Goal: Task Accomplishment & Management: Use online tool/utility

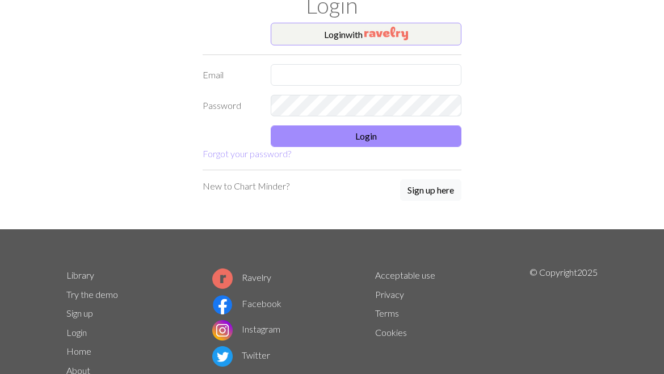
click at [408, 31] on img "button" at bounding box center [386, 34] width 44 height 14
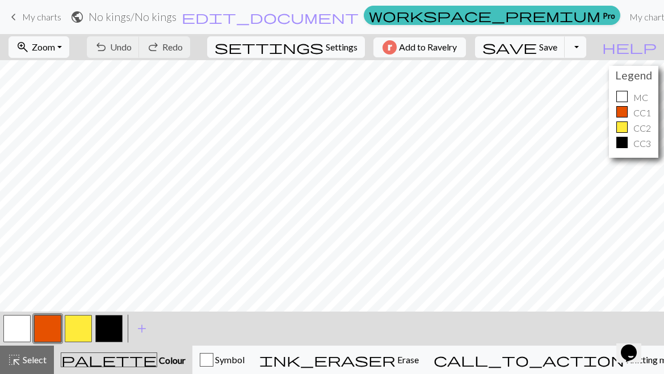
click at [69, 47] on button "zoom_in Zoom Zoom" at bounding box center [39, 47] width 61 height 22
click at [74, 72] on button "Fit all" at bounding box center [54, 72] width 90 height 18
click at [69, 49] on button "zoom_in Zoom Zoom" at bounding box center [39, 47] width 61 height 22
click at [73, 110] on button "Fit height" at bounding box center [54, 108] width 90 height 18
click at [69, 51] on button "zoom_in Zoom Zoom" at bounding box center [39, 47] width 61 height 22
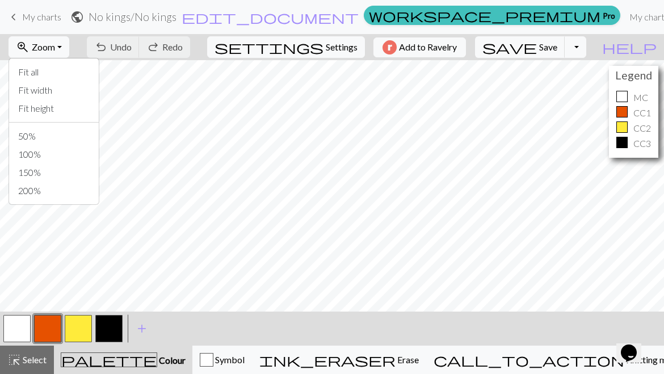
click at [83, 90] on button "Fit width" at bounding box center [54, 90] width 90 height 18
click at [69, 51] on button "zoom_in Zoom Zoom" at bounding box center [39, 47] width 61 height 22
click at [70, 73] on button "Fit all" at bounding box center [54, 72] width 90 height 18
click at [16, 326] on button "button" at bounding box center [16, 328] width 27 height 27
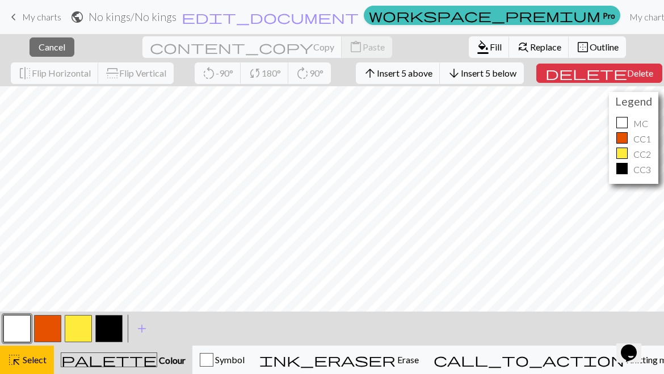
click at [53, 355] on button "highlight_alt Select Select" at bounding box center [27, 360] width 54 height 28
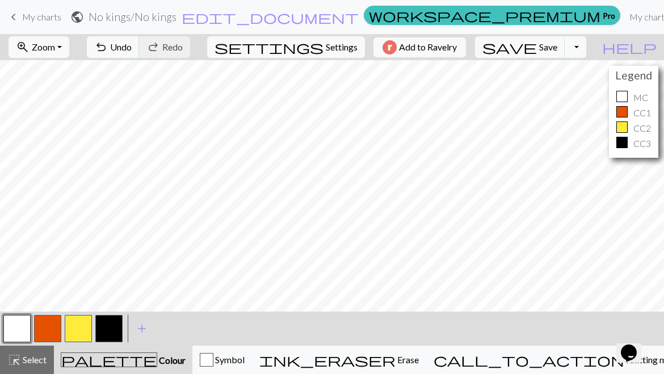
click at [54, 15] on span "My charts" at bounding box center [41, 16] width 39 height 11
click at [557, 52] on span "Save" at bounding box center [548, 46] width 18 height 11
click at [537, 47] on span "save" at bounding box center [509, 47] width 54 height 16
click at [60, 11] on link "keyboard_arrow_left My charts" at bounding box center [34, 16] width 54 height 19
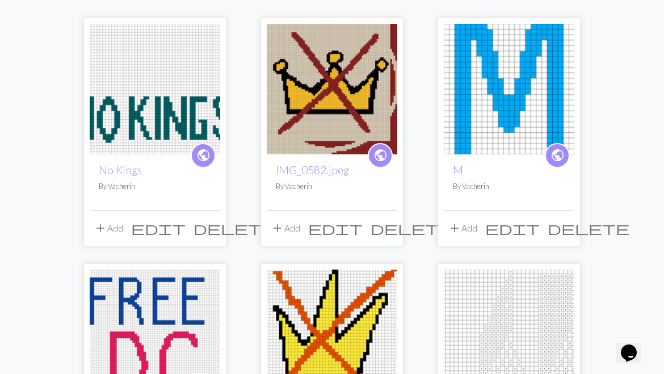
scroll to position [131, 0]
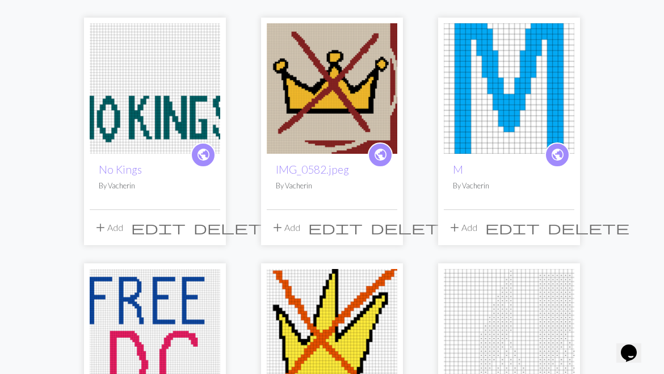
click at [357, 345] on img at bounding box center [332, 334] width 131 height 131
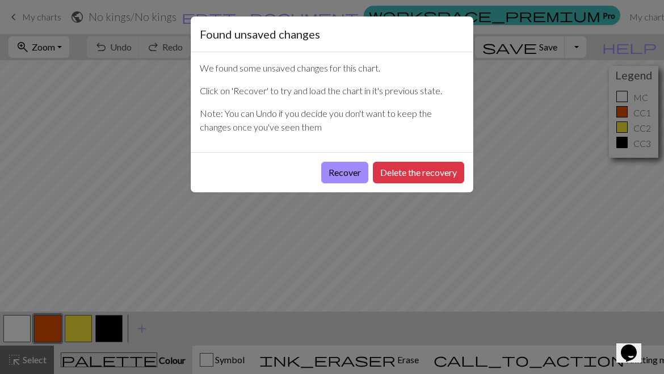
click at [352, 176] on button "Recover" at bounding box center [344, 173] width 47 height 22
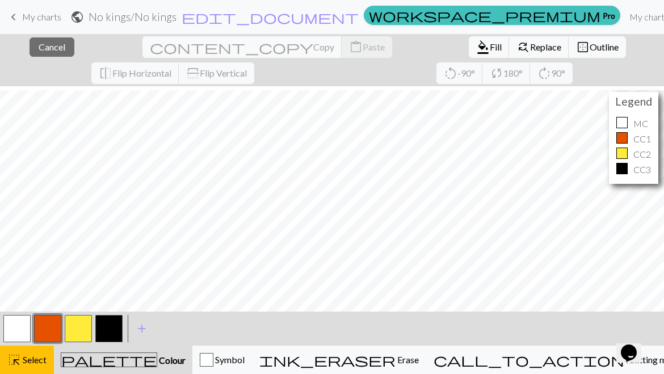
scroll to position [208, 0]
click at [24, 372] on button "highlight_alt Select Select" at bounding box center [27, 360] width 54 height 28
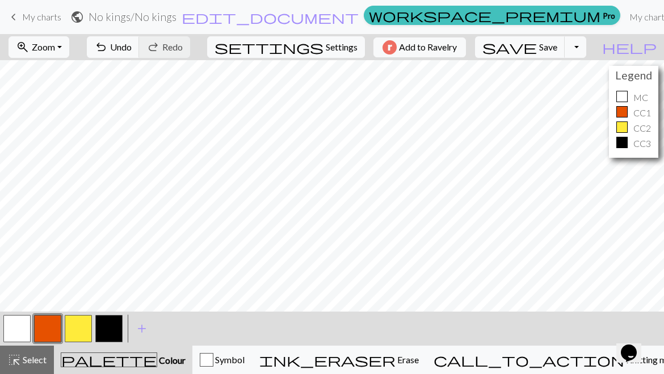
click at [121, 359] on span "palette" at bounding box center [108, 360] width 95 height 16
click at [23, 337] on button "button" at bounding box center [16, 328] width 27 height 27
click at [112, 338] on button "button" at bounding box center [108, 328] width 27 height 27
click at [111, 329] on button "button" at bounding box center [108, 328] width 27 height 27
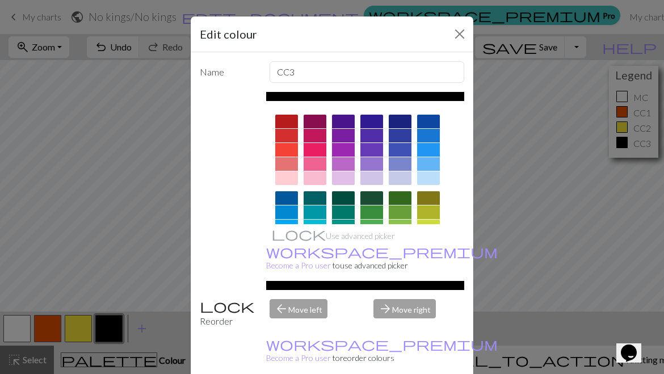
click at [167, 288] on div "Edit colour Name CC3 Use advanced picker workspace_premium Become a Pro user to…" at bounding box center [332, 187] width 664 height 374
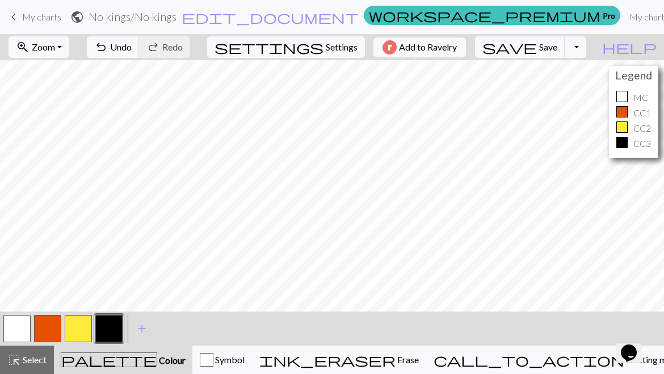
scroll to position [180, 0]
click at [157, 357] on span "Colour" at bounding box center [171, 360] width 28 height 11
click at [116, 328] on button "button" at bounding box center [108, 328] width 27 height 27
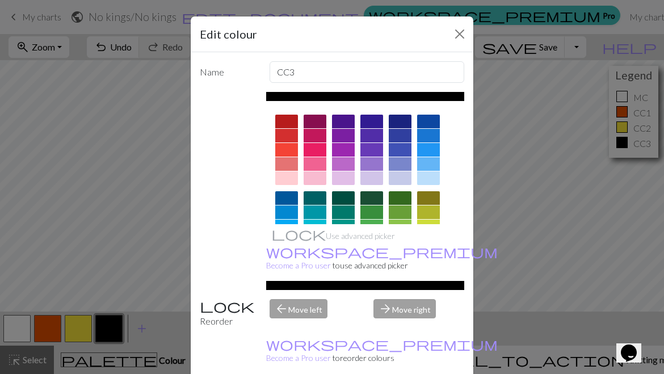
click at [162, 312] on div "Edit colour Name CC3 Use advanced picker workspace_premium Become a Pro user to…" at bounding box center [332, 187] width 664 height 374
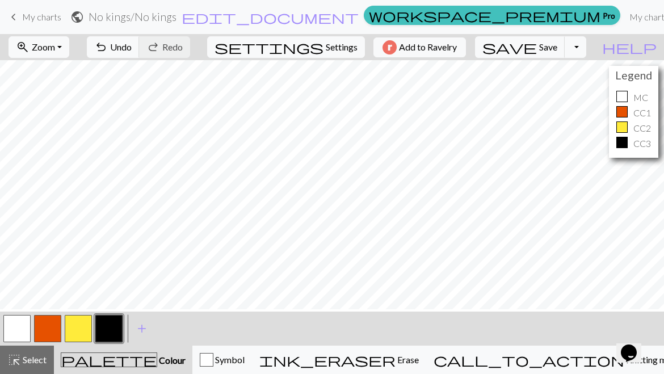
scroll to position [177, 0]
click at [18, 328] on button "button" at bounding box center [16, 328] width 27 height 27
click at [51, 328] on button "button" at bounding box center [47, 328] width 27 height 27
click at [77, 333] on button "button" at bounding box center [78, 328] width 27 height 27
click at [112, 331] on button "button" at bounding box center [108, 328] width 27 height 27
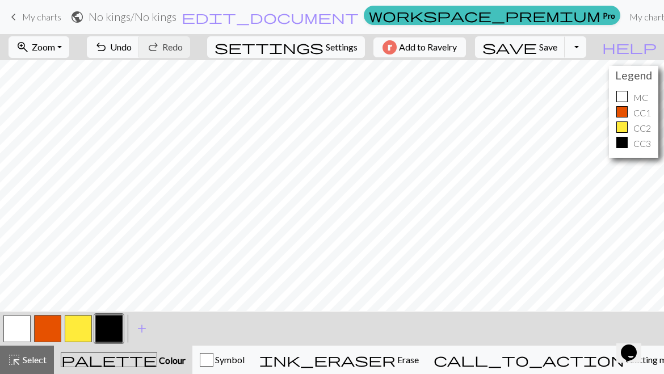
scroll to position [166, 0]
click at [85, 324] on button "button" at bounding box center [78, 328] width 27 height 27
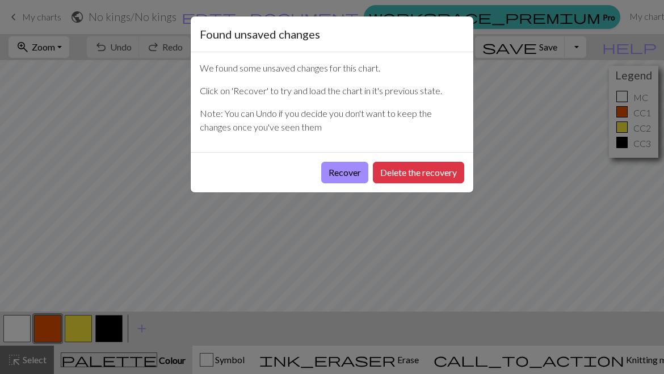
click at [359, 170] on button "Recover" at bounding box center [344, 173] width 47 height 22
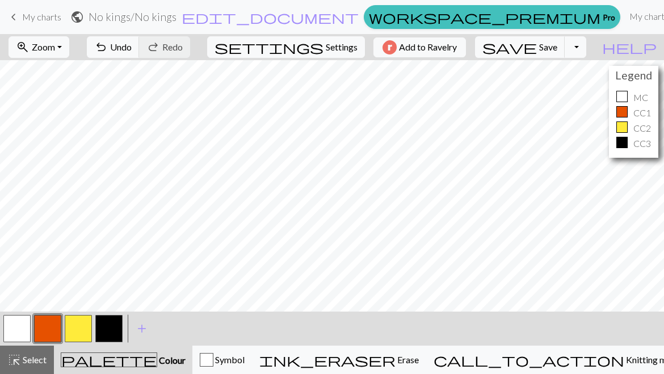
click at [55, 50] on span "Zoom" at bounding box center [43, 46] width 23 height 11
click at [60, 143] on button "50%" at bounding box center [54, 136] width 90 height 18
click at [26, 330] on button "button" at bounding box center [16, 328] width 27 height 27
click at [58, 57] on button "zoom_in Zoom Zoom" at bounding box center [39, 47] width 61 height 22
click at [48, 73] on button "Fit all" at bounding box center [54, 72] width 90 height 18
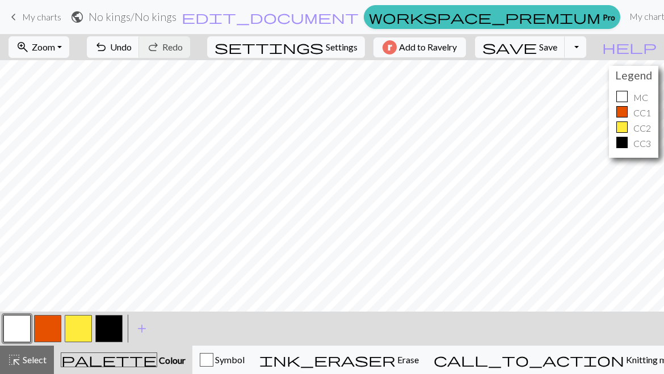
click at [50, 52] on span "Zoom" at bounding box center [43, 46] width 23 height 11
click at [43, 135] on button "50%" at bounding box center [54, 136] width 90 height 18
click at [54, 52] on span "Zoom" at bounding box center [43, 46] width 23 height 11
click at [47, 110] on button "Fit height" at bounding box center [54, 108] width 90 height 18
click at [33, 56] on button "zoom_in Zoom Zoom" at bounding box center [39, 47] width 61 height 22
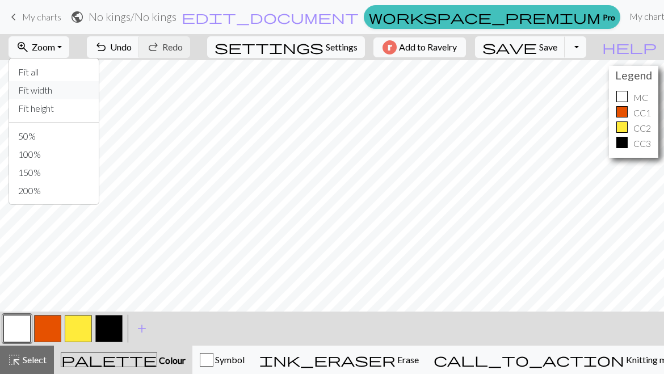
click at [50, 96] on button "Fit width" at bounding box center [54, 90] width 90 height 18
click at [55, 47] on span "Zoom" at bounding box center [43, 46] width 23 height 11
click at [48, 75] on button "Fit all" at bounding box center [54, 72] width 90 height 18
click at [624, 355] on span "Knitting mode" at bounding box center [652, 359] width 57 height 11
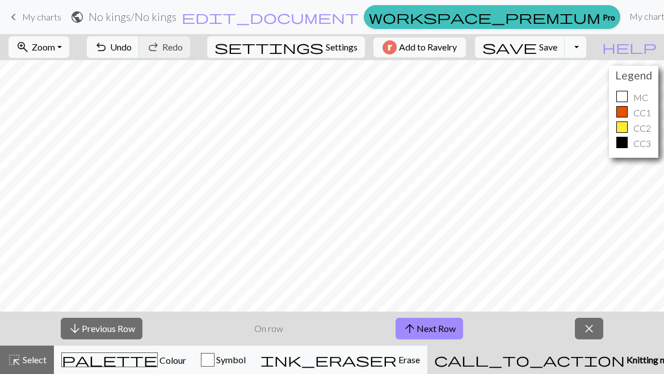
click at [578, 354] on div "call_to_action Knitting mode Knitting mode" at bounding box center [558, 360] width 248 height 14
click at [120, 326] on button "arrow_downward Previous Row" at bounding box center [102, 329] width 82 height 22
click at [449, 338] on button "arrow_upward Next Row" at bounding box center [430, 329] width 68 height 22
click at [448, 338] on button "arrow_upward Next Row" at bounding box center [430, 329] width 68 height 22
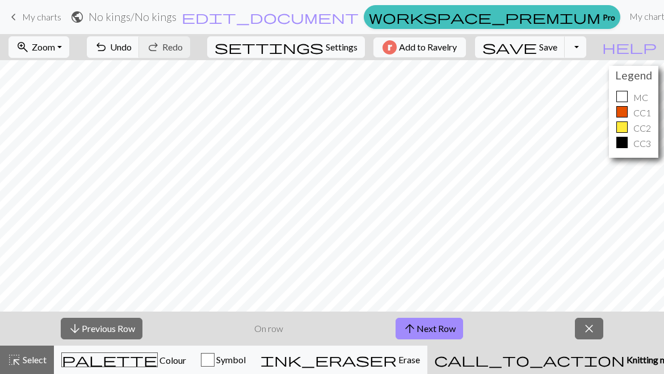
click at [452, 332] on button "arrow_upward Next Row" at bounding box center [430, 329] width 68 height 22
click at [454, 327] on button "arrow_upward Next Row" at bounding box center [430, 329] width 68 height 22
click at [453, 327] on button "arrow_upward Next Row" at bounding box center [430, 329] width 68 height 22
click at [456, 329] on button "arrow_upward Next Row" at bounding box center [430, 329] width 68 height 22
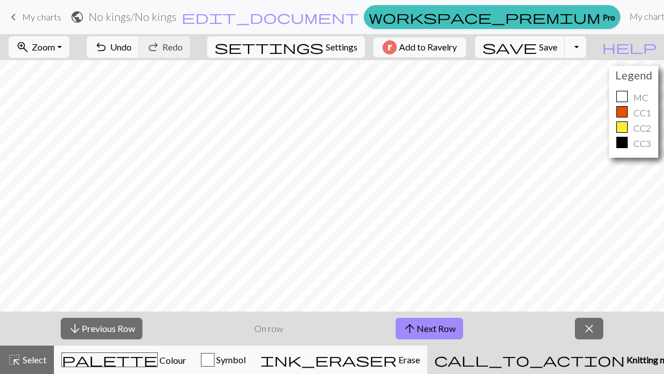
click at [455, 329] on button "arrow_upward Next Row" at bounding box center [430, 329] width 68 height 22
click at [587, 329] on span "close" at bounding box center [589, 329] width 14 height 16
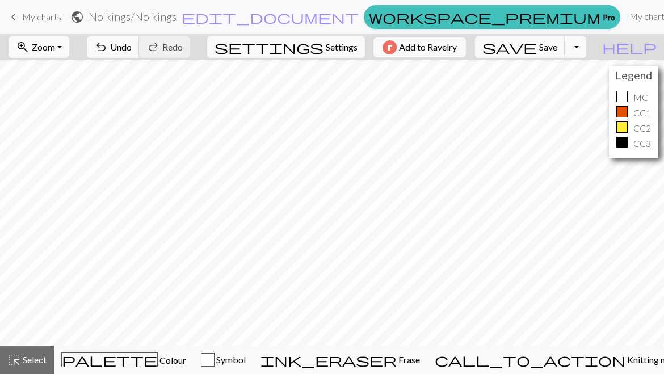
click at [158, 361] on span "Colour" at bounding box center [172, 360] width 28 height 11
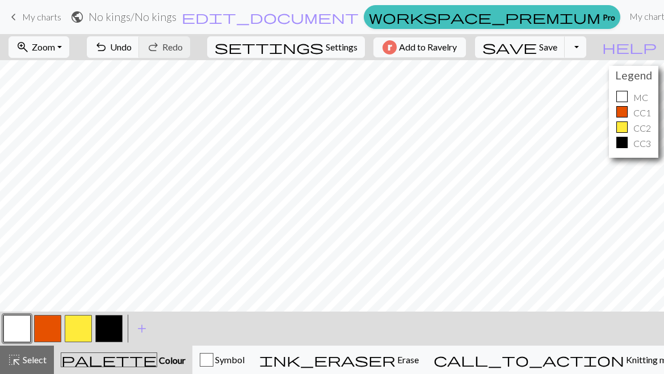
click at [107, 334] on button "button" at bounding box center [108, 328] width 27 height 27
click at [24, 323] on button "button" at bounding box center [16, 328] width 27 height 27
click at [116, 331] on button "button" at bounding box center [108, 328] width 27 height 27
click at [20, 324] on button "button" at bounding box center [16, 328] width 27 height 27
click at [19, 323] on button "button" at bounding box center [16, 328] width 27 height 27
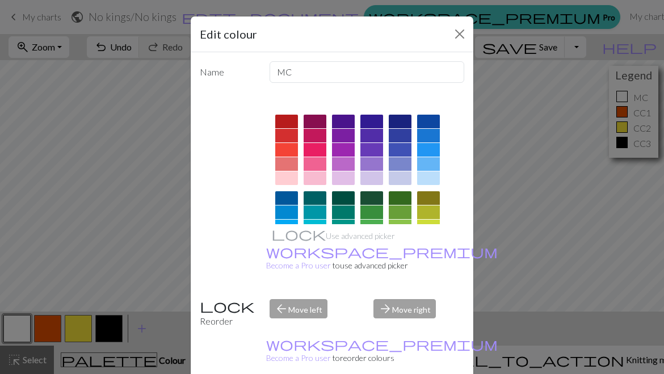
click at [460, 26] on button "Close" at bounding box center [460, 34] width 18 height 18
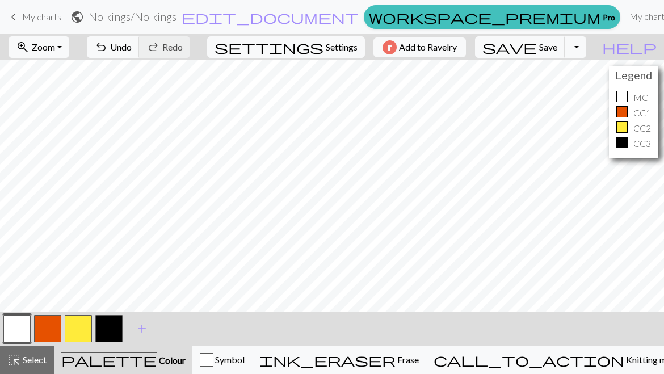
click at [140, 45] on button "undo Undo Undo" at bounding box center [113, 47] width 53 height 22
click at [106, 329] on button "button" at bounding box center [108, 328] width 27 height 27
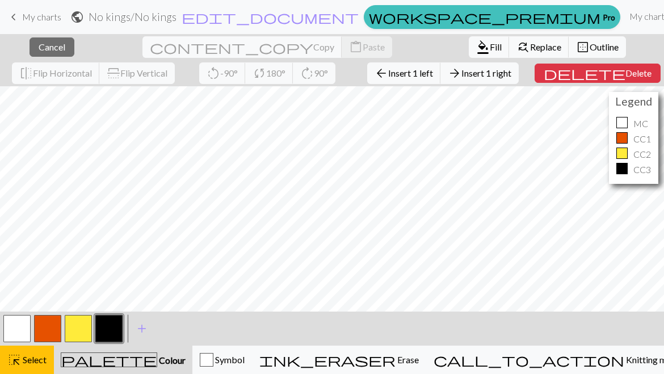
click at [469, 73] on span "Insert 1 right" at bounding box center [486, 73] width 50 height 11
click at [401, 68] on span "Insert 1 left" at bounding box center [410, 73] width 45 height 11
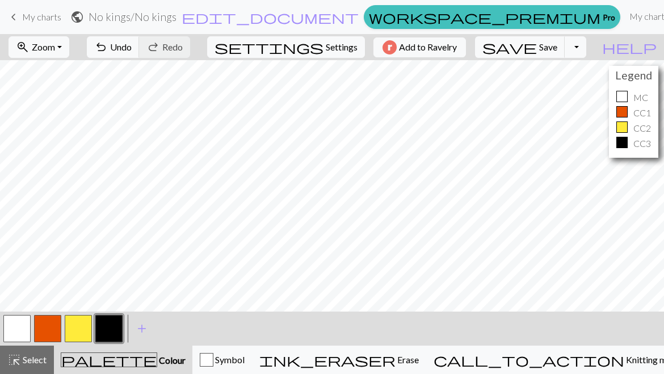
click at [24, 331] on button "button" at bounding box center [16, 328] width 27 height 27
click at [112, 326] on button "button" at bounding box center [108, 328] width 27 height 27
click at [557, 51] on span "Save" at bounding box center [548, 46] width 18 height 11
click at [563, 55] on button "save Save Save" at bounding box center [520, 47] width 90 height 22
click at [563, 54] on div "Chart saved Chart saved" at bounding box center [332, 45] width 664 height 90
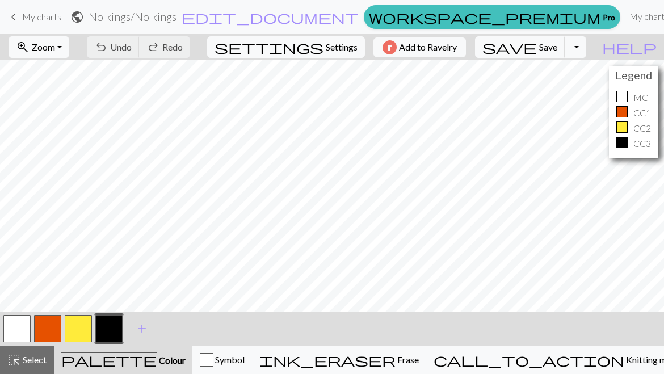
click at [171, 359] on div "palette Colour Colour" at bounding box center [123, 359] width 125 height 15
click at [166, 359] on div "palette Colour Colour" at bounding box center [123, 359] width 125 height 15
click at [78, 333] on button "button" at bounding box center [78, 328] width 27 height 27
click at [109, 329] on button "button" at bounding box center [108, 328] width 27 height 27
click at [396, 363] on span "ink_eraser" at bounding box center [327, 360] width 136 height 16
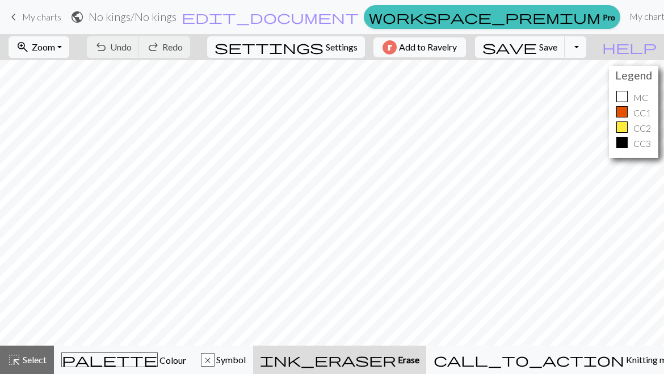
click at [27, 355] on span "Select" at bounding box center [34, 359] width 26 height 11
click at [106, 362] on div "palette Colour Colour" at bounding box center [123, 359] width 125 height 15
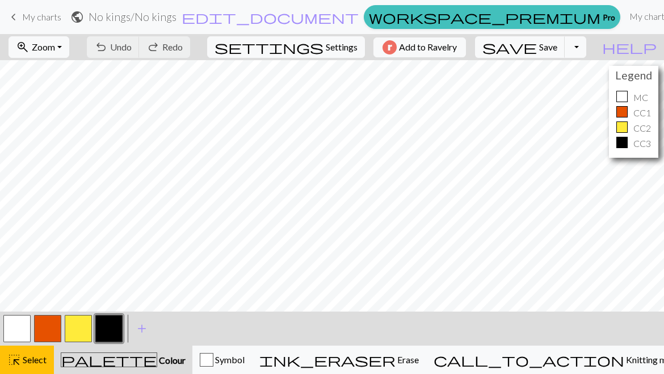
click at [123, 368] on button "palette Colour Colour" at bounding box center [123, 360] width 139 height 28
click at [30, 367] on button "highlight_alt Select Select" at bounding box center [27, 360] width 54 height 28
click at [157, 361] on span "Colour" at bounding box center [171, 360] width 28 height 11
click at [109, 331] on button "button" at bounding box center [108, 328] width 27 height 27
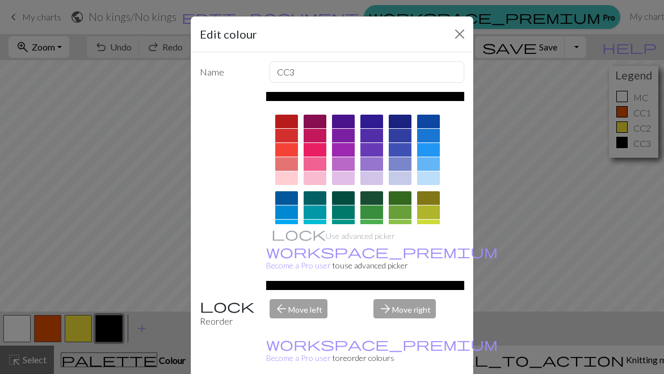
click at [127, 256] on div "Edit colour Name CC3 Use advanced picker workspace_premium Become a Pro user to…" at bounding box center [332, 187] width 664 height 374
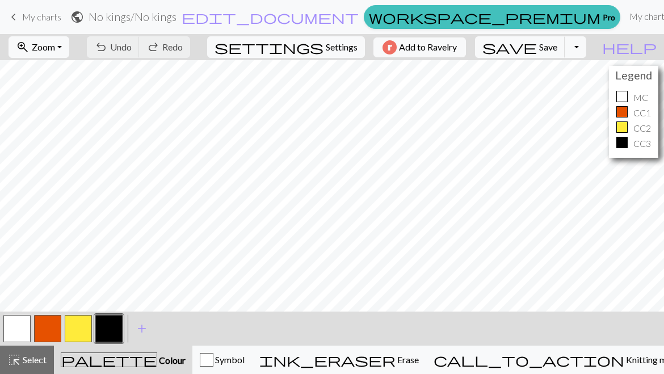
click at [537, 52] on span "save" at bounding box center [509, 47] width 54 height 16
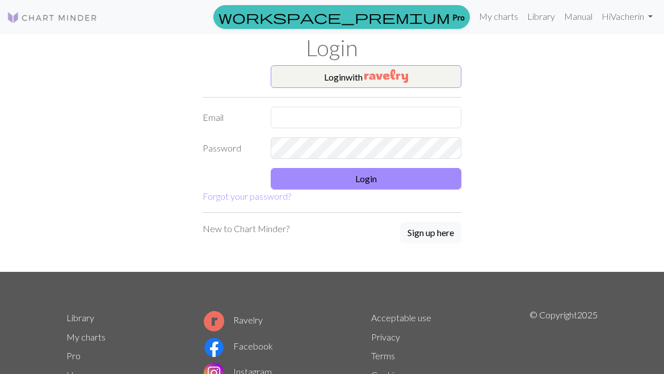
click at [404, 73] on img "button" at bounding box center [386, 76] width 44 height 14
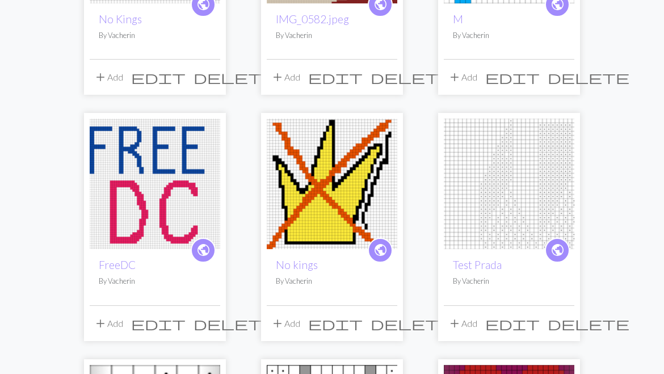
scroll to position [288, 0]
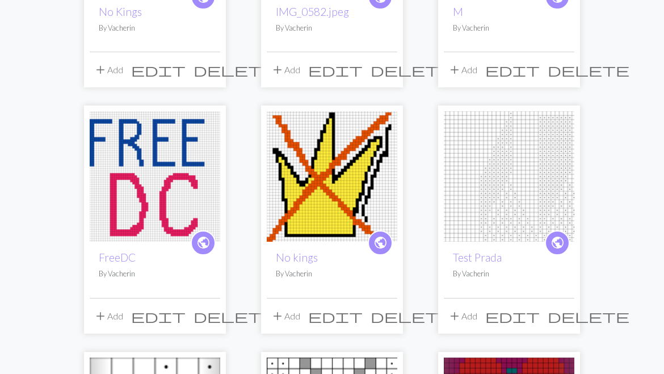
click at [364, 218] on img at bounding box center [332, 176] width 131 height 131
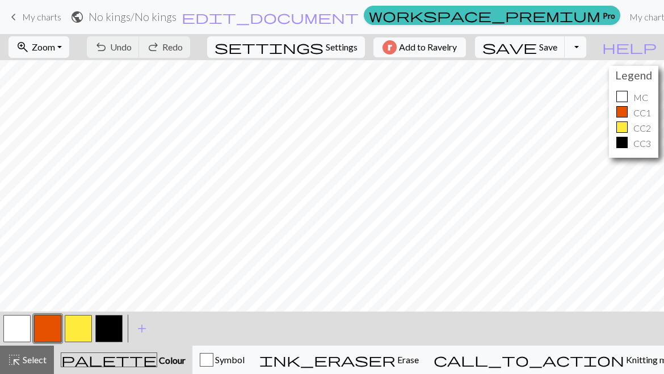
click at [55, 41] on span "Zoom" at bounding box center [43, 46] width 23 height 11
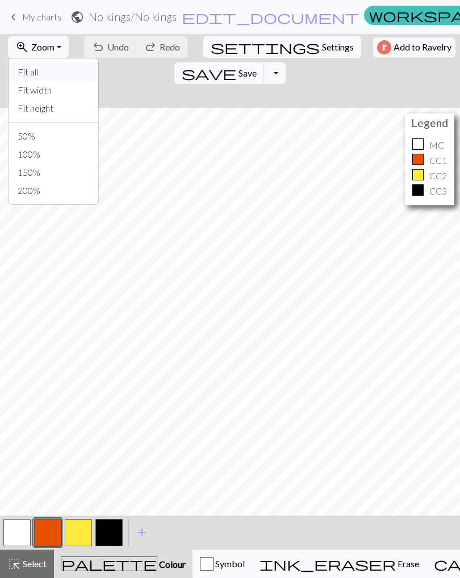
click at [43, 71] on button "Fit all" at bounding box center [54, 72] width 90 height 18
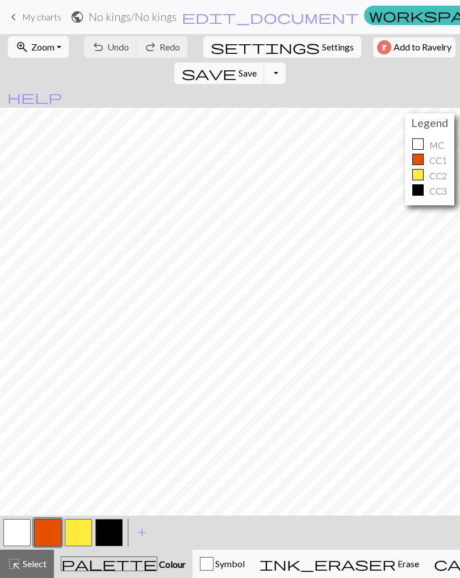
click at [322, 48] on span "Settings" at bounding box center [338, 47] width 32 height 14
select select "aran"
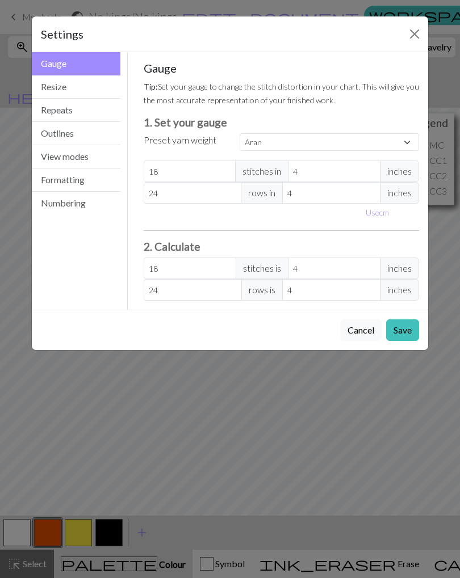
click at [71, 159] on button "View modes" at bounding box center [76, 156] width 89 height 23
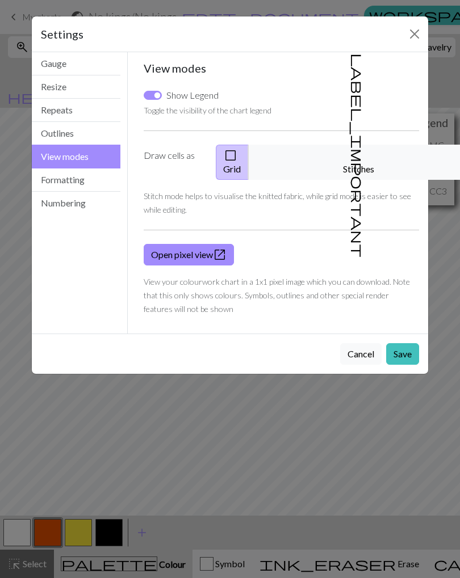
click at [160, 94] on input "Show Legend" at bounding box center [153, 95] width 18 height 9
checkbox input "false"
click at [405, 343] on button "Save" at bounding box center [402, 354] width 33 height 22
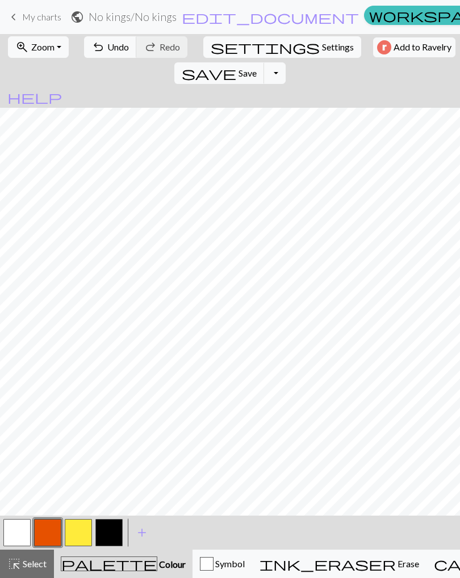
click at [16, 373] on button "button" at bounding box center [16, 532] width 27 height 27
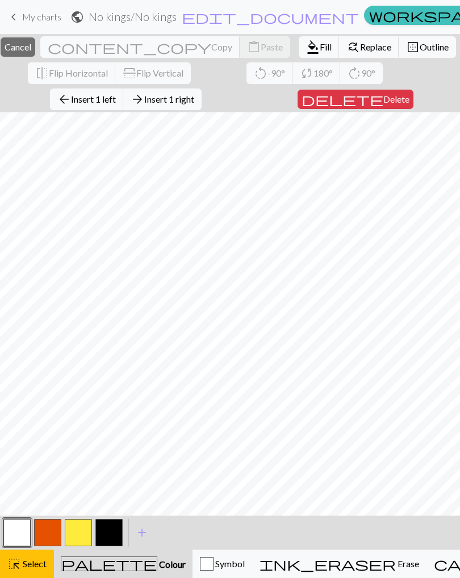
click at [116, 103] on span "Insert 1 left" at bounding box center [93, 99] width 45 height 11
click at [121, 105] on button "arrow_back Insert 1 left" at bounding box center [87, 100] width 74 height 22
click at [383, 103] on span "Delete" at bounding box center [396, 99] width 26 height 11
click at [378, 107] on button "delete Delete" at bounding box center [355, 99] width 116 height 19
click at [383, 100] on span "Delete" at bounding box center [396, 99] width 26 height 11
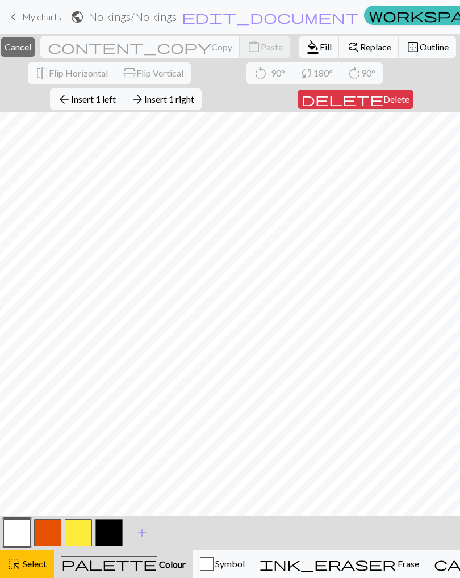
click at [386, 104] on span "Delete" at bounding box center [396, 99] width 26 height 11
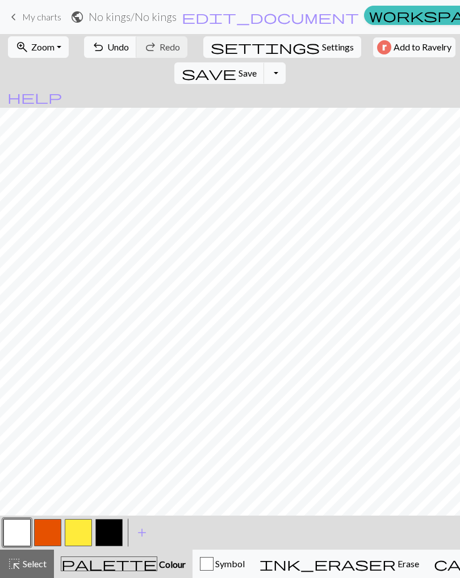
click at [57, 373] on button "button" at bounding box center [47, 532] width 27 height 27
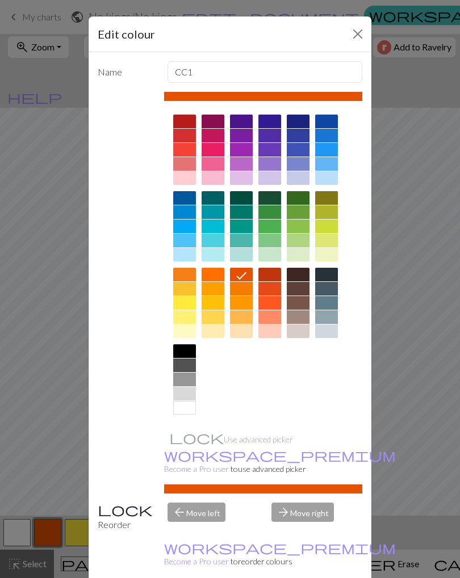
click at [438, 373] on div "Edit colour Name CC1 Use advanced picker workspace_premium Become a Pro user to…" at bounding box center [230, 289] width 460 height 578
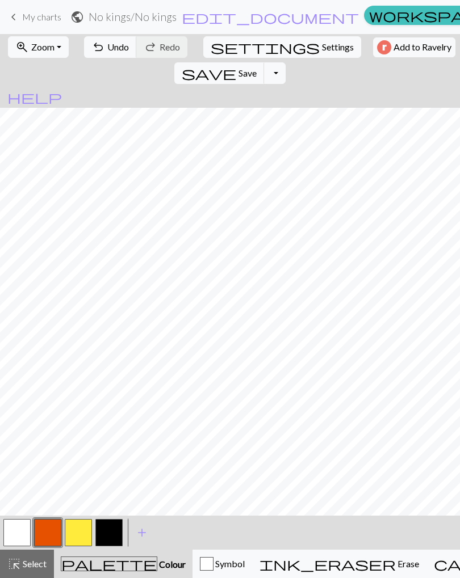
click at [12, 373] on button "button" at bounding box center [16, 532] width 27 height 27
click at [47, 373] on button "button" at bounding box center [47, 532] width 27 height 27
click at [110, 48] on span "Undo" at bounding box center [118, 46] width 22 height 11
click at [21, 373] on button "button" at bounding box center [16, 532] width 27 height 27
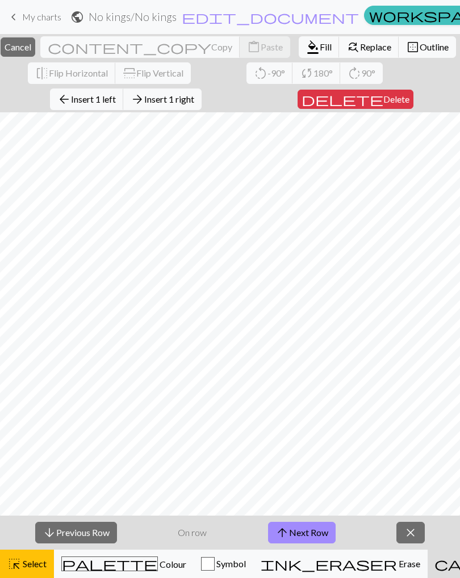
click at [186, 97] on span "Insert 1 right" at bounding box center [169, 99] width 50 height 11
click at [180, 98] on span "Insert 1 right" at bounding box center [169, 99] width 50 height 11
click at [178, 103] on span "Insert 1 right" at bounding box center [169, 99] width 50 height 11
click at [171, 101] on span "Insert 1 right" at bounding box center [169, 99] width 50 height 11
click at [171, 104] on span "Insert 1 right" at bounding box center [169, 99] width 50 height 11
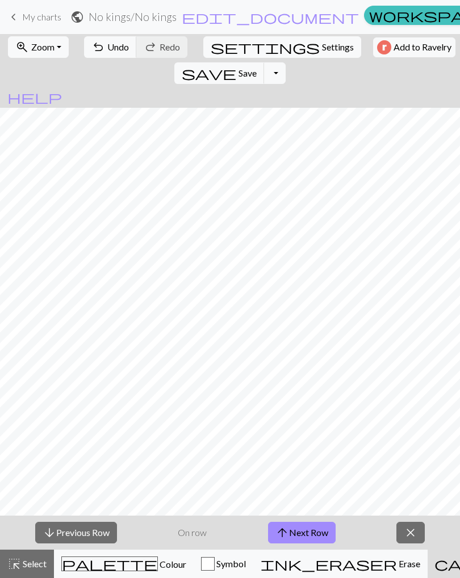
click at [39, 47] on span "Zoom" at bounding box center [42, 46] width 23 height 11
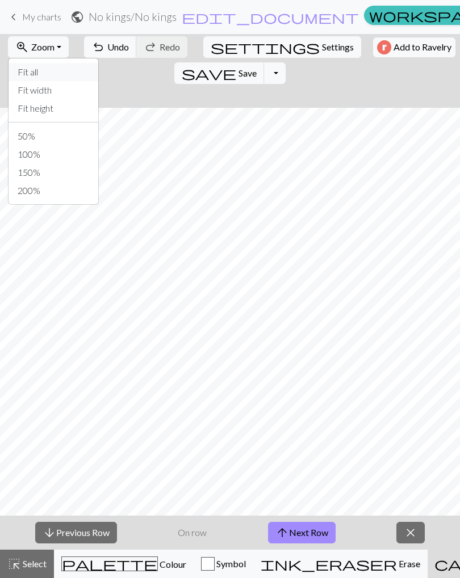
click at [28, 71] on button "Fit all" at bounding box center [54, 72] width 90 height 18
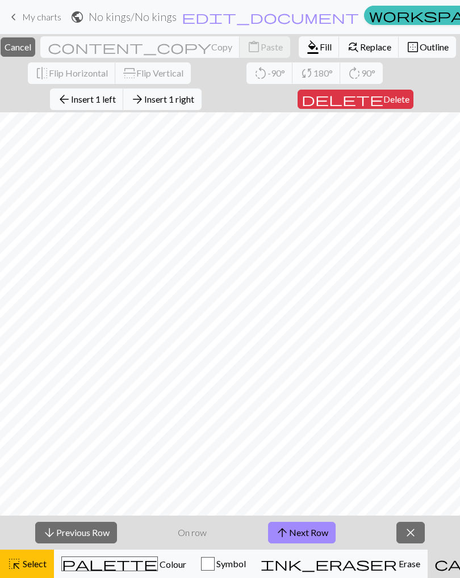
click at [175, 101] on span "Insert 1 right" at bounding box center [169, 99] width 50 height 11
click at [169, 101] on span "Insert 1 right" at bounding box center [169, 99] width 50 height 11
click at [170, 103] on span "Insert 1 right" at bounding box center [169, 99] width 50 height 11
click at [167, 103] on span "Insert 1 right" at bounding box center [169, 99] width 50 height 11
click at [172, 106] on button "arrow_forward Insert 1 right" at bounding box center [162, 100] width 78 height 22
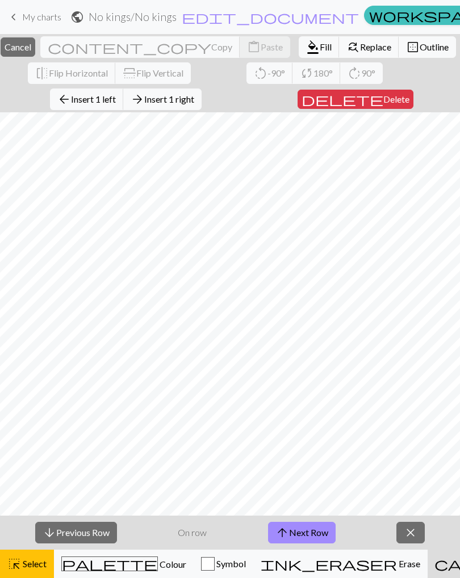
click at [170, 100] on span "Insert 1 right" at bounding box center [169, 99] width 50 height 11
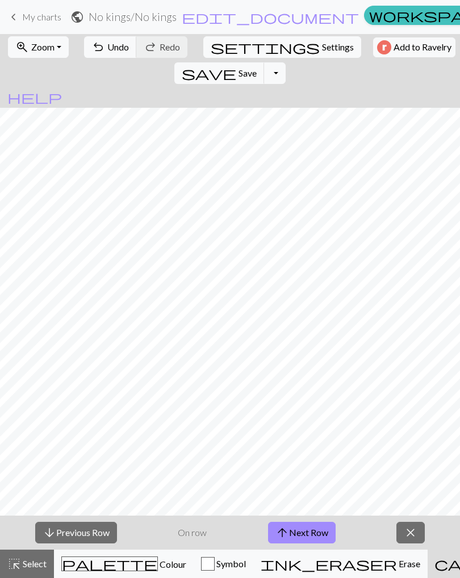
click at [52, 52] on button "zoom_in Zoom Zoom" at bounding box center [38, 47] width 61 height 22
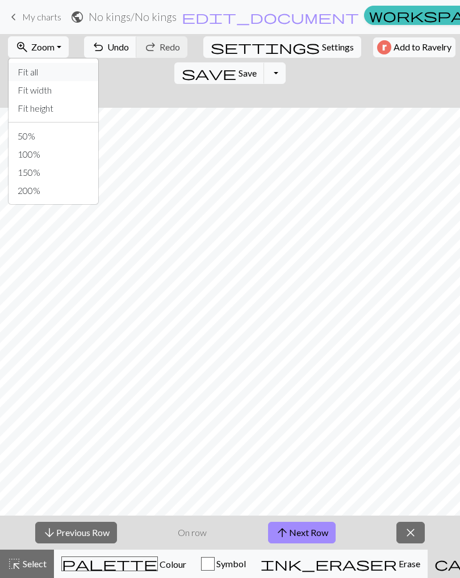
click at [32, 64] on button "Fit all" at bounding box center [54, 72] width 90 height 18
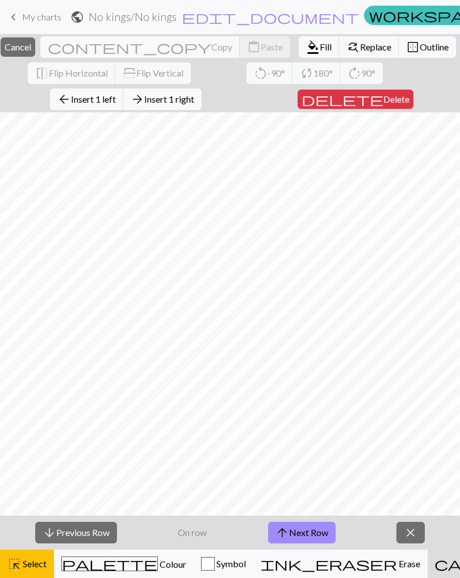
click at [184, 102] on span "Insert 1 right" at bounding box center [169, 99] width 50 height 11
click at [174, 104] on span "Insert 1 right" at bounding box center [169, 99] width 50 height 11
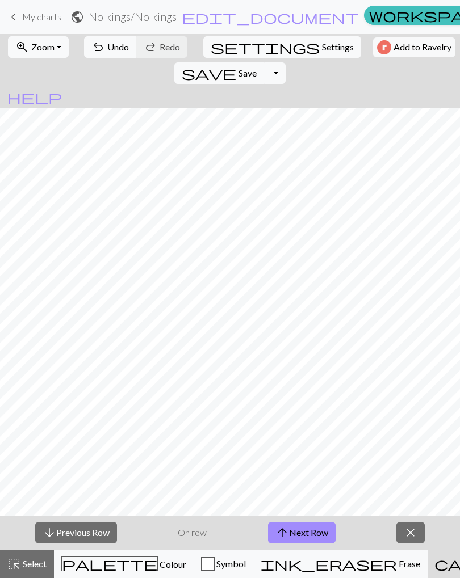
click at [110, 373] on div "palette Colour Colour" at bounding box center [123, 564] width 125 height 15
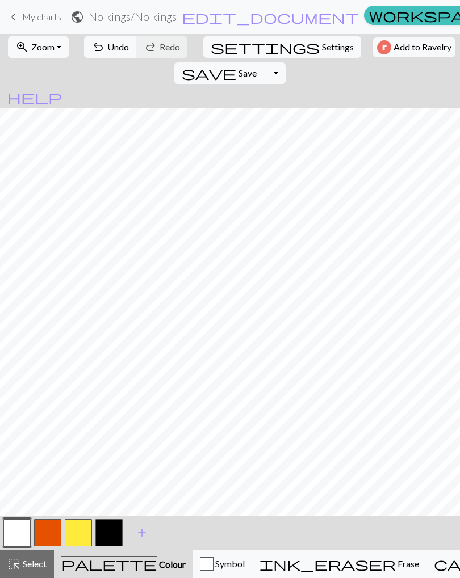
click at [58, 373] on button "button" at bounding box center [47, 532] width 27 height 27
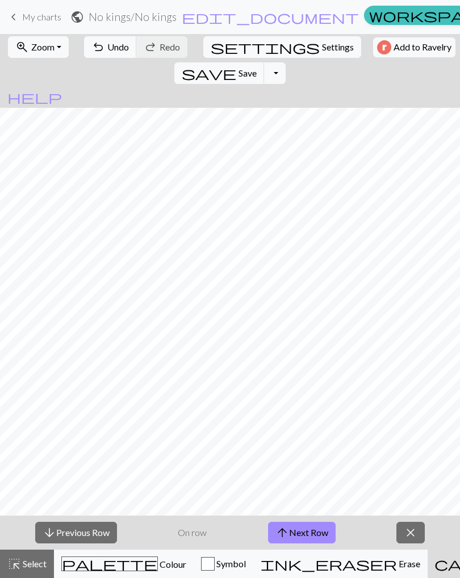
click at [305, 373] on button "arrow_upward Next Row" at bounding box center [302, 533] width 68 height 22
click at [317, 373] on button "arrow_upward Next Row" at bounding box center [302, 533] width 68 height 22
click at [316, 373] on button "arrow_upward Next Row" at bounding box center [302, 533] width 68 height 22
click at [315, 373] on button "arrow_upward Next Row" at bounding box center [302, 533] width 68 height 22
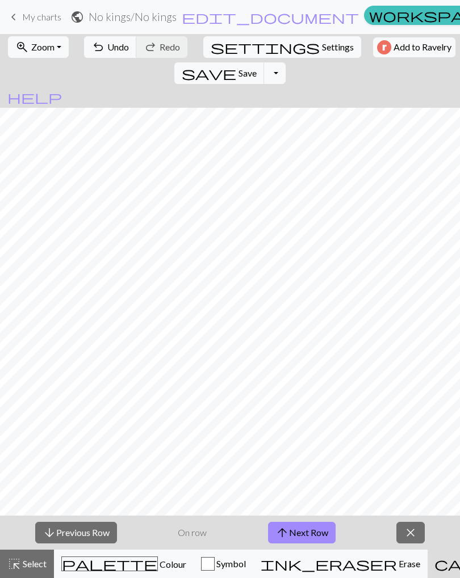
click at [316, 373] on button "arrow_upward Next Row" at bounding box center [302, 533] width 68 height 22
click at [310, 373] on button "arrow_upward Next Row" at bounding box center [302, 533] width 68 height 22
click at [43, 373] on button "highlight_alt Select Select" at bounding box center [27, 564] width 54 height 28
click at [209, 373] on button "Symbol" at bounding box center [224, 564] width 60 height 28
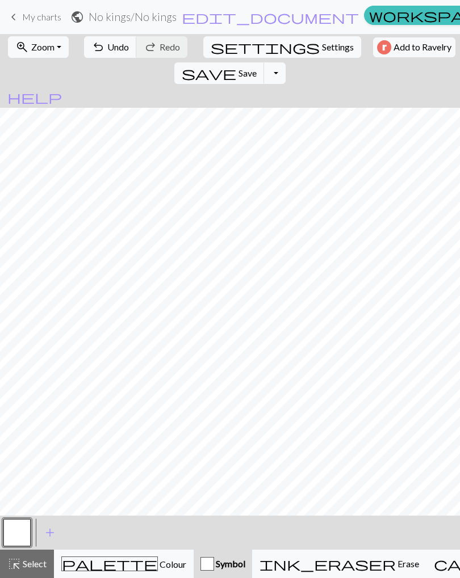
click at [205, 373] on div "Symbol" at bounding box center [222, 564] width 45 height 14
click at [99, 373] on button "palette Colour Colour" at bounding box center [124, 564] width 140 height 28
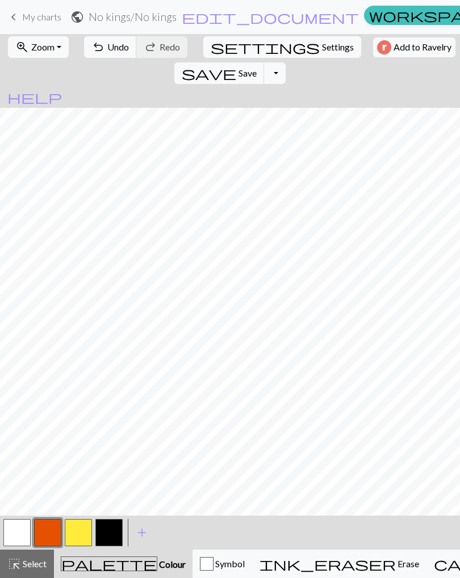
click at [157, 373] on span "Colour" at bounding box center [171, 564] width 28 height 11
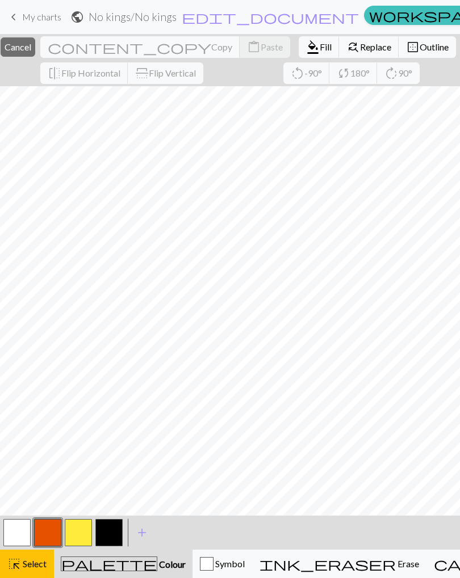
click at [43, 373] on button "highlight_alt Select Select" at bounding box center [27, 564] width 54 height 28
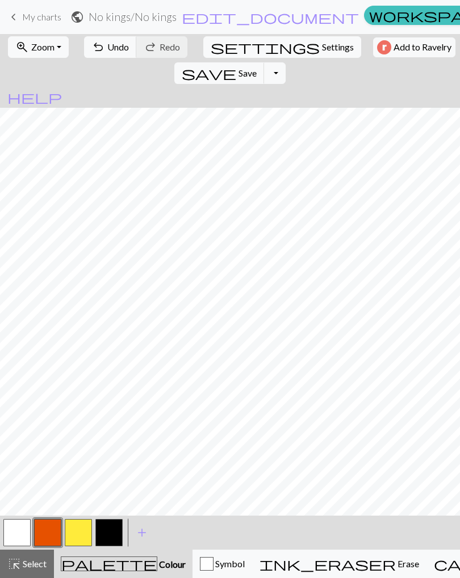
click at [35, 373] on span "Select" at bounding box center [34, 564] width 26 height 11
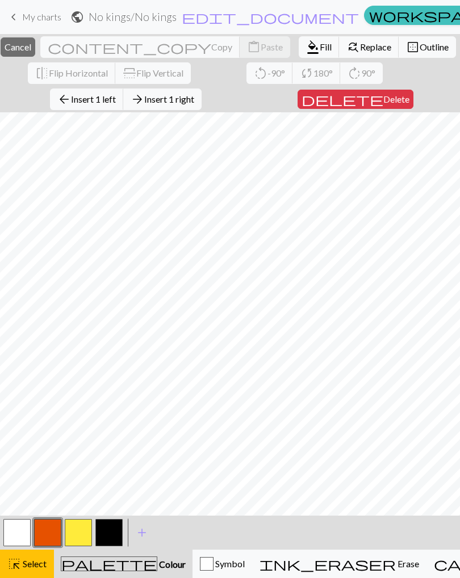
click at [108, 110] on button "arrow_back Insert 1 left" at bounding box center [87, 100] width 74 height 22
click at [97, 107] on button "arrow_back Insert 1 left" at bounding box center [87, 100] width 74 height 22
click at [105, 107] on button "arrow_back Insert 1 left" at bounding box center [87, 100] width 74 height 22
click at [98, 108] on button "arrow_back Insert 1 left" at bounding box center [87, 100] width 74 height 22
click at [83, 108] on button "arrow_back Insert 1 left" at bounding box center [87, 100] width 74 height 22
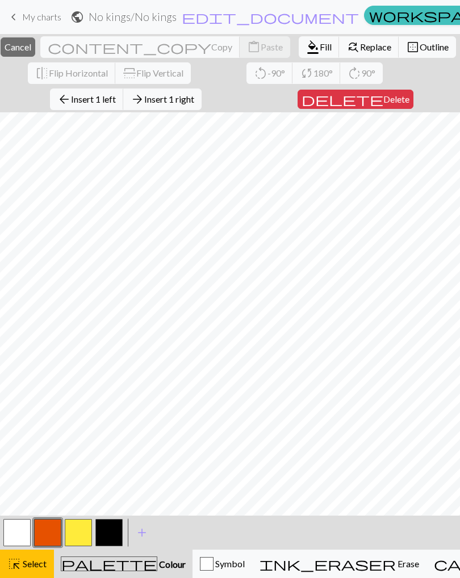
click at [88, 104] on span "Insert 1 left" at bounding box center [93, 99] width 45 height 11
click at [71, 103] on span "arrow_back" at bounding box center [64, 99] width 14 height 16
click at [99, 103] on span "Insert 1 left" at bounding box center [93, 99] width 45 height 11
click at [93, 109] on button "arrow_back Insert 1 left" at bounding box center [87, 100] width 74 height 22
click at [95, 106] on button "arrow_back Insert 1 left" at bounding box center [87, 100] width 74 height 22
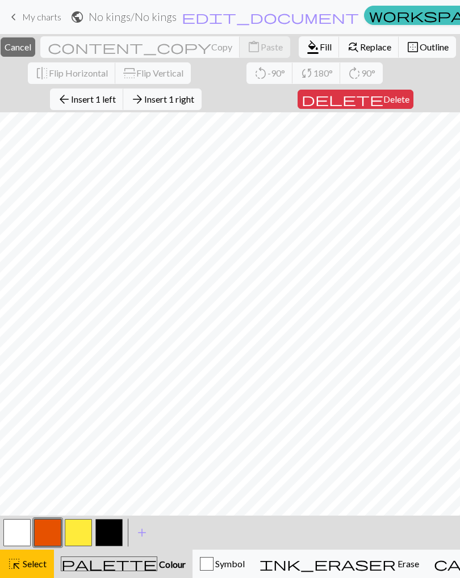
click at [102, 106] on button "arrow_back Insert 1 left" at bounding box center [87, 100] width 74 height 22
click at [100, 102] on span "Insert 1 left" at bounding box center [93, 99] width 45 height 11
click at [98, 102] on span "Insert 1 left" at bounding box center [93, 99] width 45 height 11
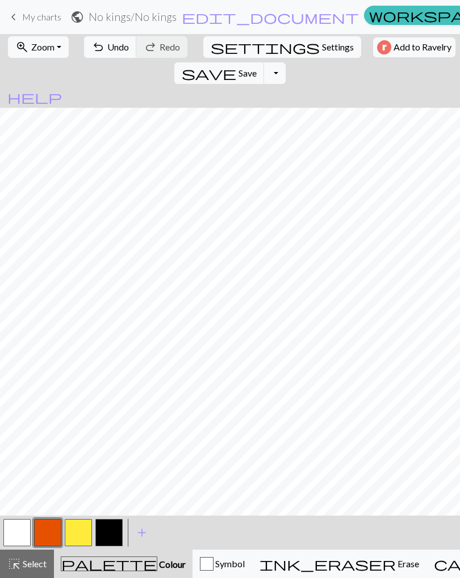
click at [29, 373] on button "button" at bounding box center [16, 532] width 27 height 27
click at [31, 57] on button "zoom_in Zoom Zoom" at bounding box center [38, 47] width 61 height 22
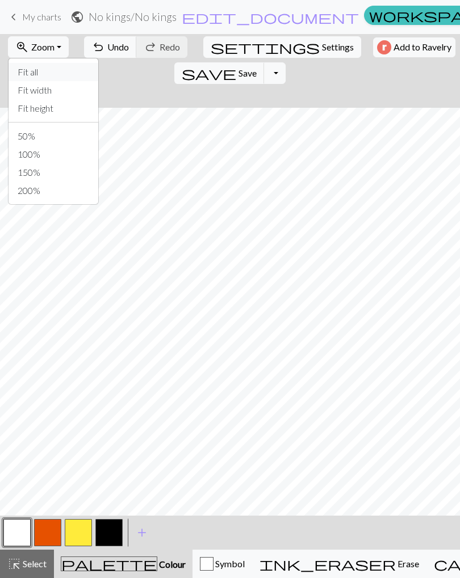
click at [45, 73] on button "Fit all" at bounding box center [54, 72] width 90 height 18
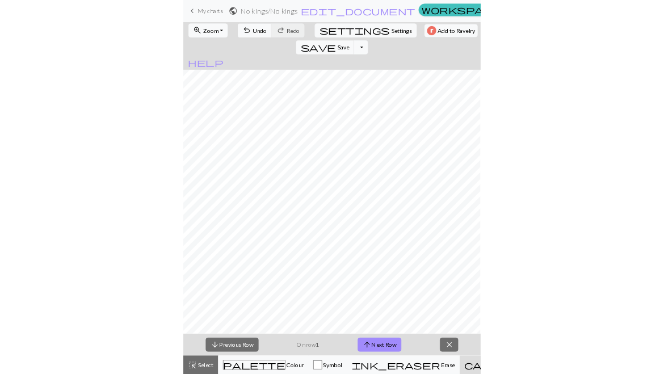
scroll to position [0, 97]
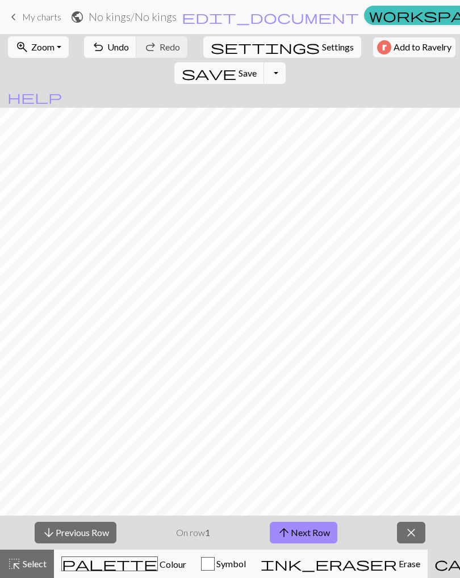
click at [312, 373] on button "arrow_upward Next Row" at bounding box center [304, 533] width 68 height 22
click at [158, 373] on span "Colour" at bounding box center [172, 564] width 28 height 11
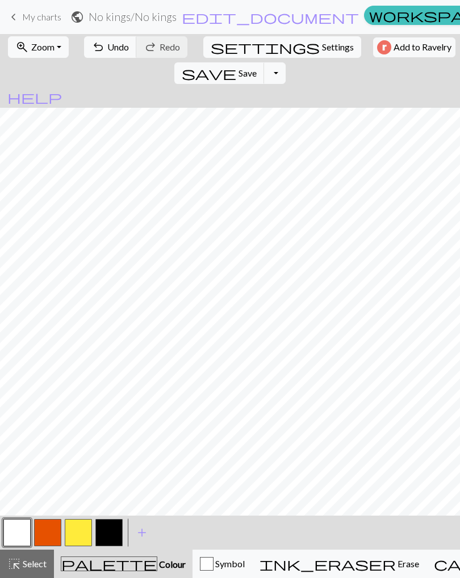
click at [114, 373] on button "button" at bounding box center [108, 532] width 27 height 27
click at [12, 373] on button "button" at bounding box center [16, 532] width 27 height 27
click at [106, 373] on button "button" at bounding box center [108, 532] width 27 height 27
click at [23, 373] on button "button" at bounding box center [16, 532] width 27 height 27
click at [49, 373] on button "button" at bounding box center [47, 532] width 27 height 27
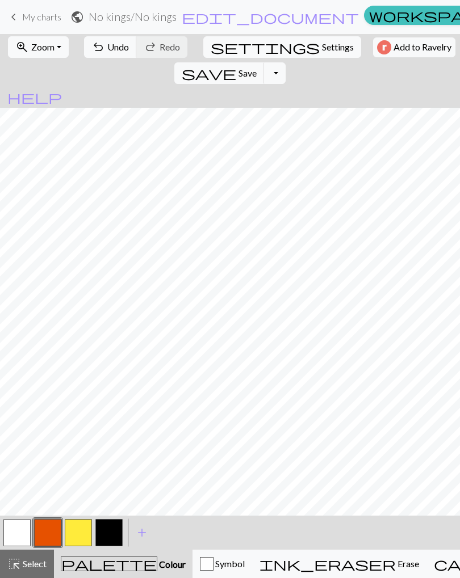
click at [112, 373] on button "button" at bounding box center [108, 532] width 27 height 27
click at [144, 373] on span "add" at bounding box center [142, 533] width 14 height 16
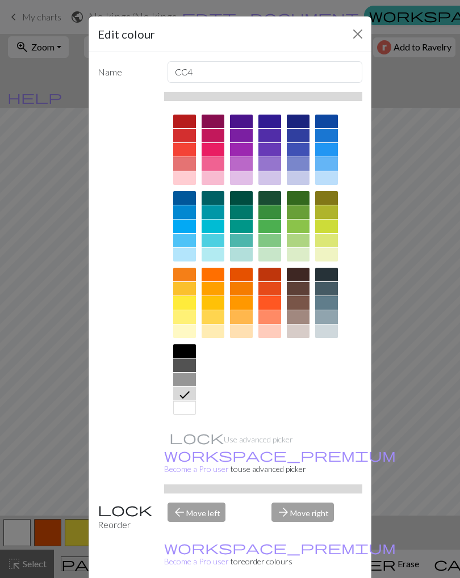
click at [187, 245] on div at bounding box center [184, 241] width 23 height 14
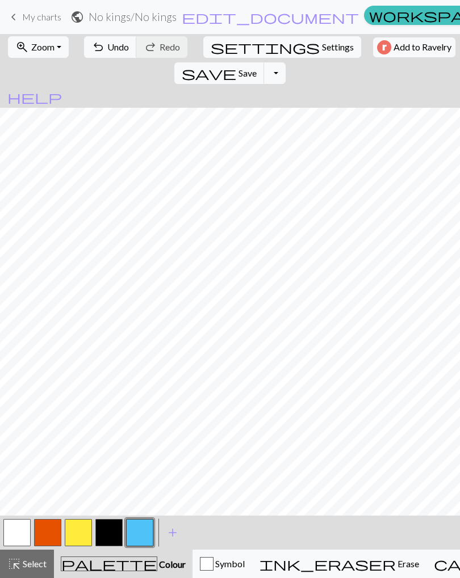
click at [111, 373] on button "button" at bounding box center [108, 532] width 27 height 27
click at [27, 373] on button "button" at bounding box center [16, 532] width 27 height 27
click at [149, 373] on button "button" at bounding box center [139, 532] width 27 height 27
click at [115, 373] on button "button" at bounding box center [108, 532] width 27 height 27
click at [23, 373] on button "button" at bounding box center [16, 532] width 27 height 27
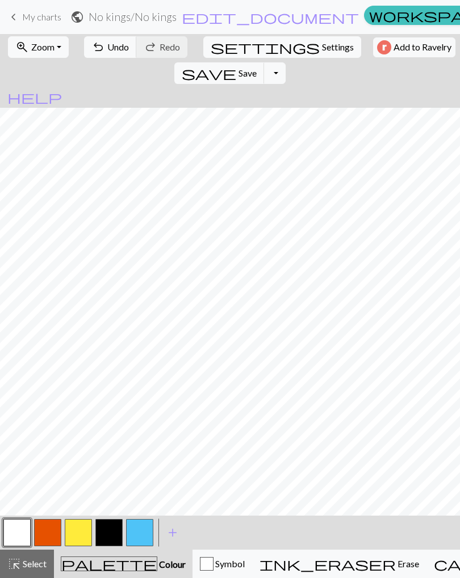
click at [111, 373] on button "button" at bounding box center [108, 532] width 27 height 27
click at [100, 373] on button "button" at bounding box center [108, 532] width 27 height 27
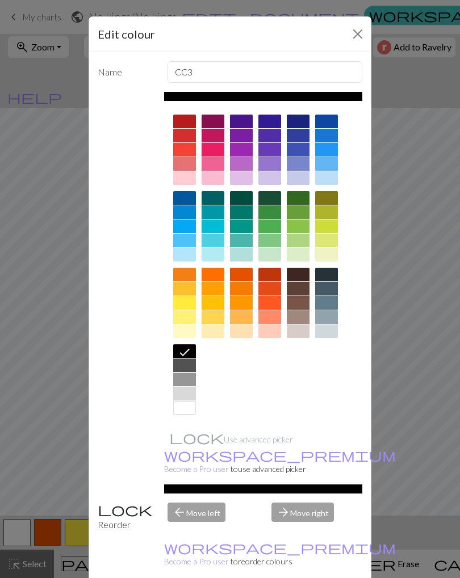
click at [57, 373] on div "Edit colour Name CC3 Use advanced picker workspace_premium Become a Pro user to…" at bounding box center [230, 289] width 460 height 578
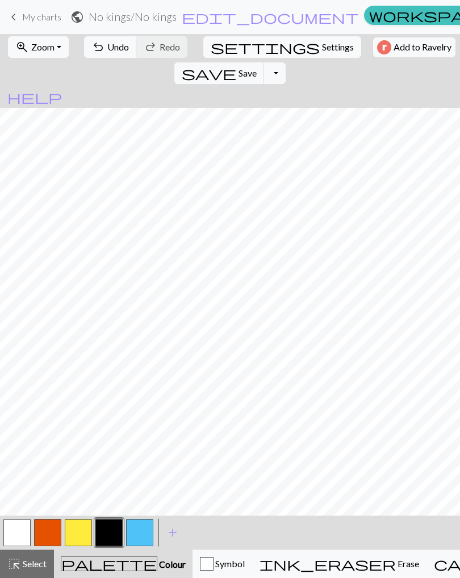
click at [257, 68] on span "Save" at bounding box center [247, 73] width 18 height 11
click at [265, 62] on button "save Save Save" at bounding box center [219, 73] width 90 height 22
click at [157, 373] on span "Colour" at bounding box center [171, 564] width 28 height 11
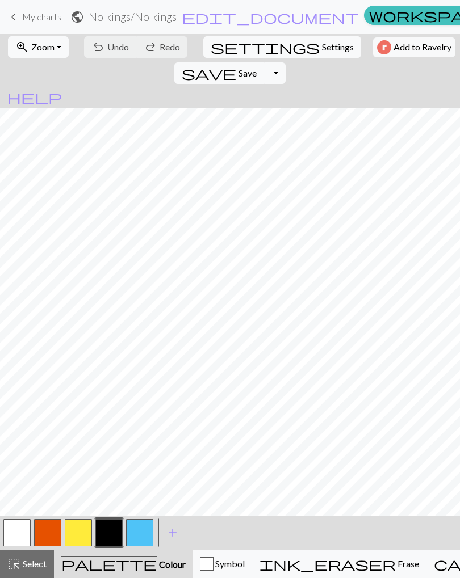
click at [105, 373] on button "button" at bounding box center [108, 532] width 27 height 27
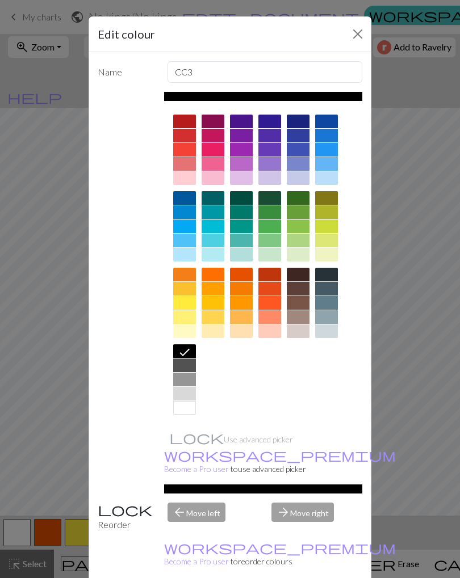
click at [58, 373] on div "Edit colour Name CC3 Use advanced picker workspace_premium Become a Pro user to…" at bounding box center [230, 289] width 460 height 578
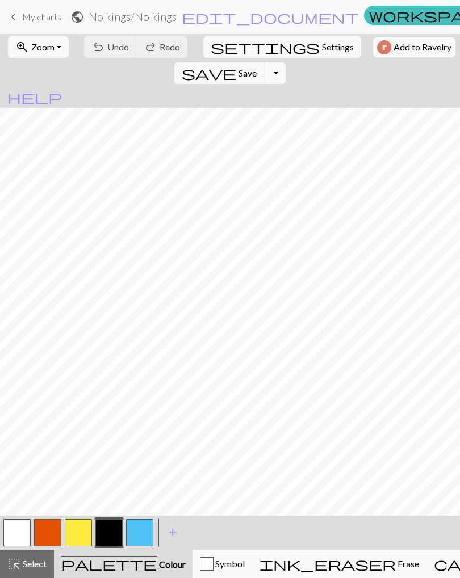
click at [157, 373] on span "Colour" at bounding box center [171, 564] width 28 height 11
click at [24, 373] on div "highlight_alt Select Select" at bounding box center [26, 564] width 39 height 14
click at [257, 68] on span "Save" at bounding box center [247, 73] width 18 height 11
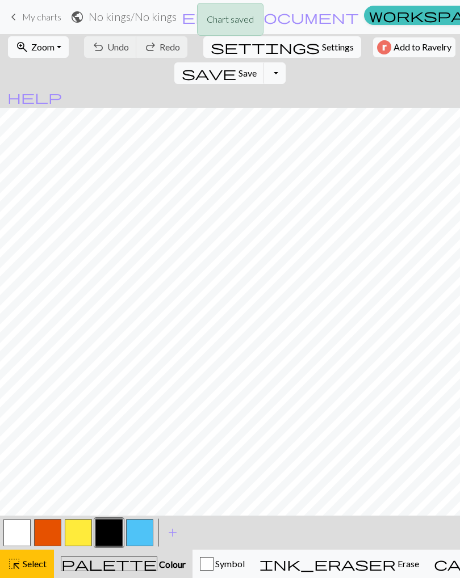
click at [265, 62] on button "save Save Save" at bounding box center [219, 73] width 90 height 22
click at [218, 373] on div "Symbol" at bounding box center [222, 564] width 45 height 14
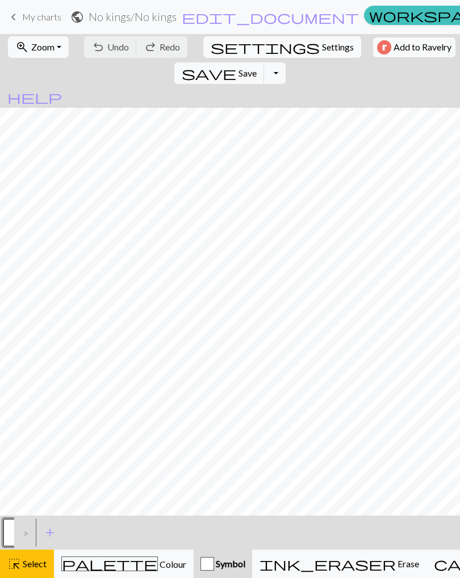
click at [28, 373] on span "Select" at bounding box center [34, 564] width 26 height 11
click at [116, 373] on div "palette Colour Colour" at bounding box center [123, 564] width 125 height 15
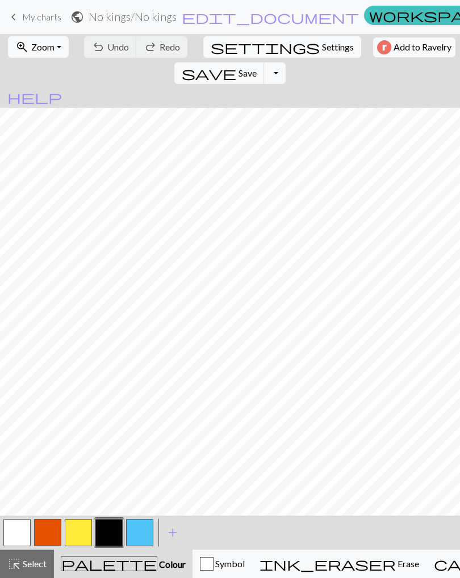
click at [265, 62] on button "save Save Save" at bounding box center [219, 73] width 90 height 22
click at [17, 373] on button "button" at bounding box center [16, 532] width 27 height 27
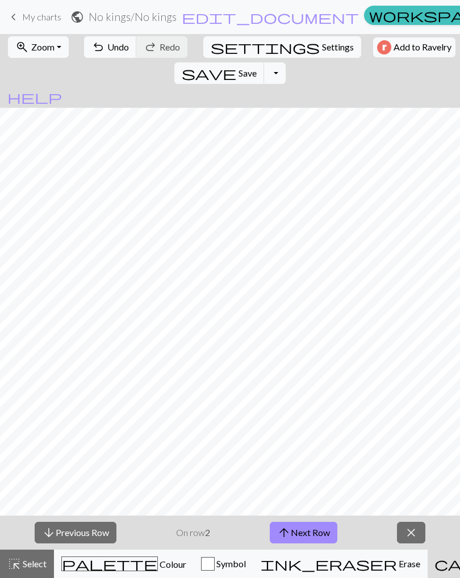
click at [158, 373] on span "Colour" at bounding box center [172, 564] width 28 height 11
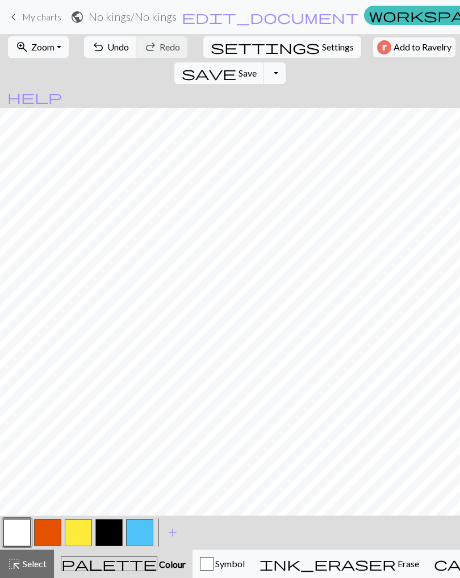
click at [112, 373] on button "button" at bounding box center [108, 532] width 27 height 27
click at [107, 373] on button "button" at bounding box center [108, 532] width 27 height 27
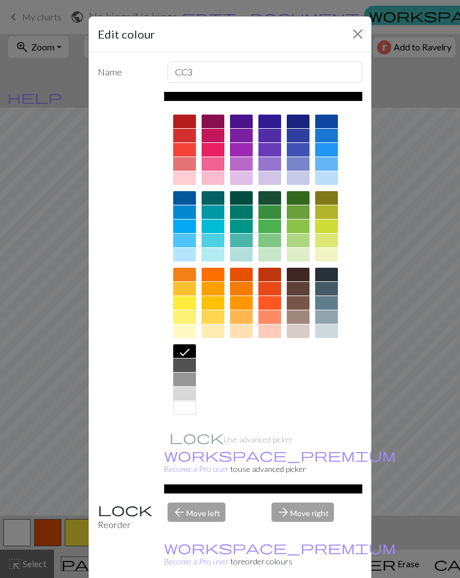
click at [188, 373] on div at bounding box center [184, 394] width 23 height 14
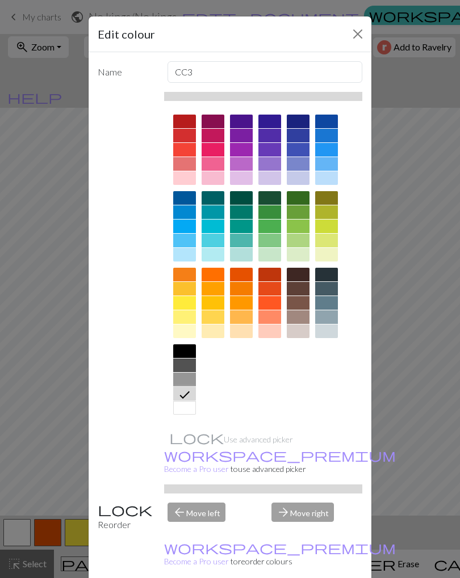
click at [188, 373] on div at bounding box center [184, 380] width 23 height 14
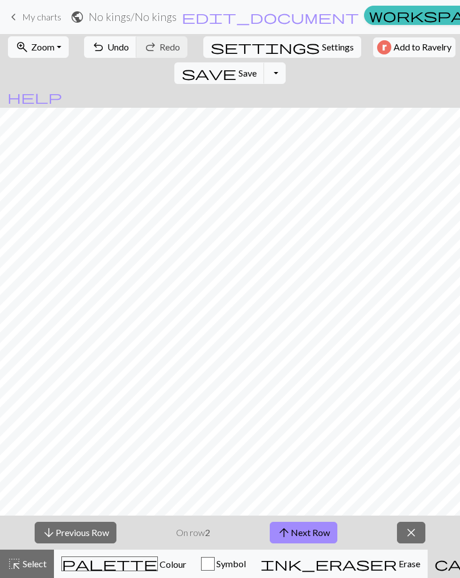
click at [90, 373] on span "palette" at bounding box center [109, 564] width 95 height 16
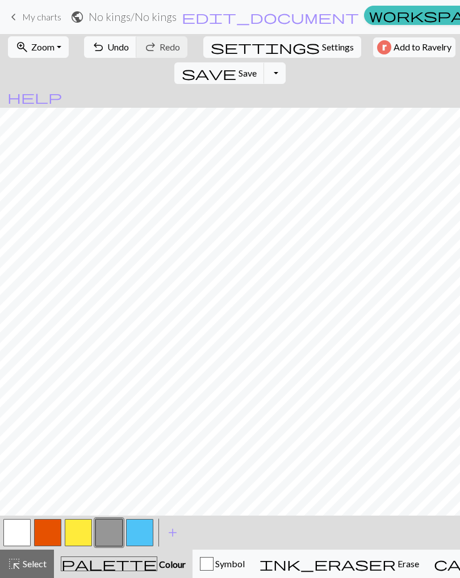
click at [265, 62] on button "save Save Save" at bounding box center [219, 73] width 90 height 22
